Goal: Task Accomplishment & Management: Manage account settings

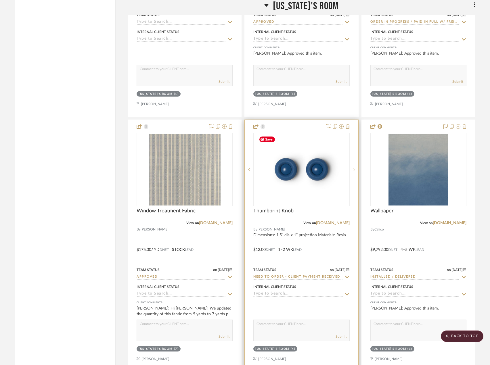
click at [324, 249] on div at bounding box center [301, 246] width 113 height 252
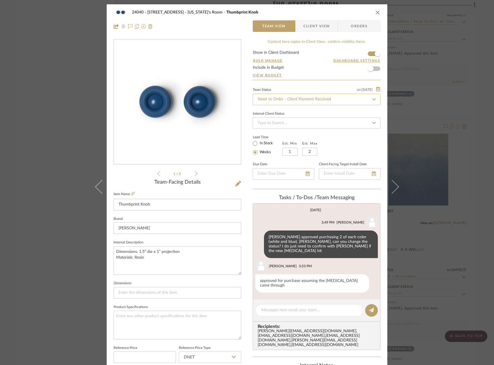
click at [287, 96] on input "Need to Order - Client Payment Received" at bounding box center [317, 100] width 128 height 12
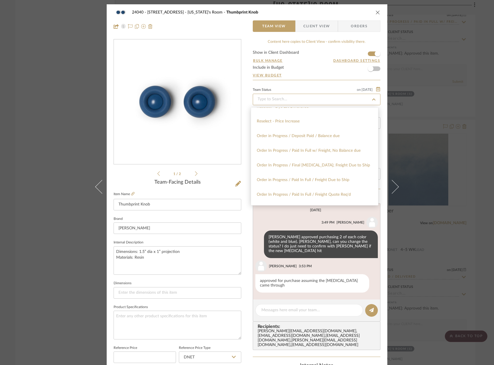
scroll to position [575, 0]
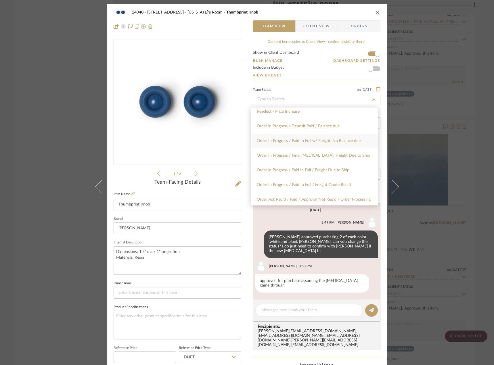
click at [352, 140] on span "Order In Progress / Paid In Full w/ Freight, No Balance due" at bounding box center [309, 141] width 104 height 4
type input "[DATE]"
type input "Order In Progress / Paid In Full w/ Freight, No Balance due"
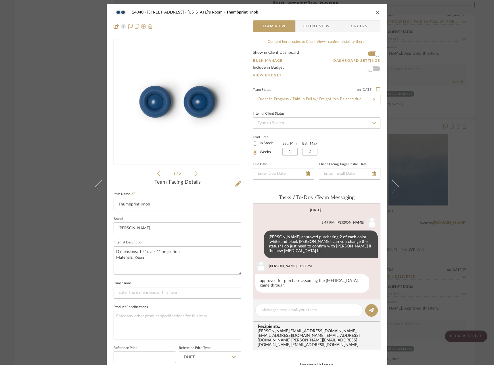
type input "[DATE]"
type input "Order In Progress / Paid In Full w/ Freight, No Balance due"
click at [246, 297] on div "24040 - 171 [GEOGRAPHIC_DATA] [US_STATE]'s Room Thumbprint Knob Team View Clien…" at bounding box center [247, 269] width 281 height 531
click at [298, 308] on textarea at bounding box center [310, 311] width 96 height 6
type textarea "Order #1633 paid on 9/8"
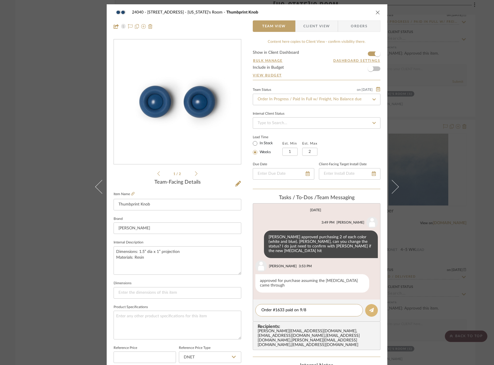
click at [371, 308] on icon at bounding box center [371, 310] width 5 height 5
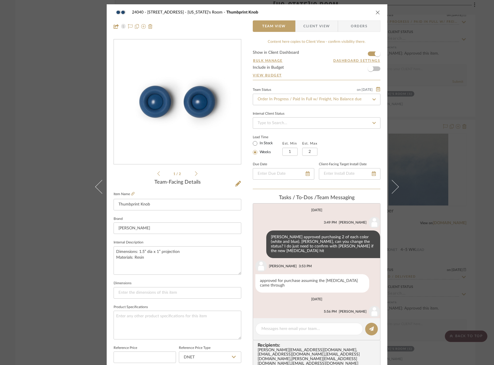
scroll to position [13, 0]
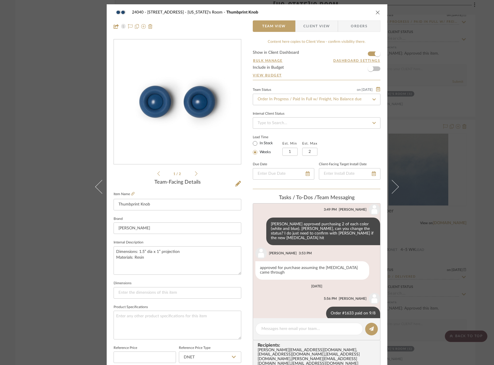
click at [20, 52] on div "24040 - 171 [GEOGRAPHIC_DATA] [US_STATE]'s Room Thumbprint Knob Team View Clien…" at bounding box center [247, 182] width 494 height 365
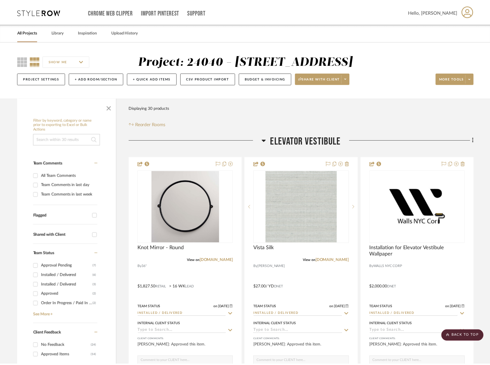
scroll to position [2770, 0]
